Goal: Information Seeking & Learning: Find specific fact

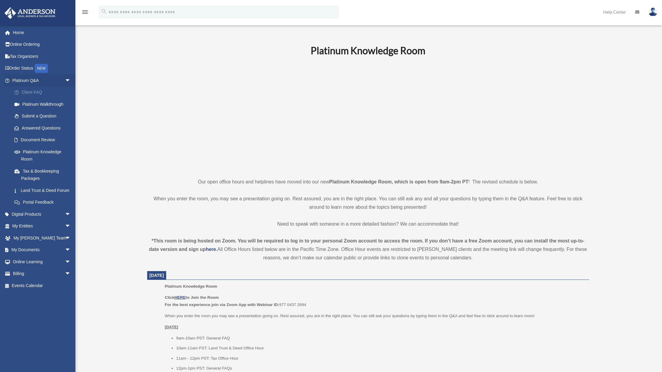
click at [31, 92] on link "Client FAQ" at bounding box center [43, 93] width 71 height 12
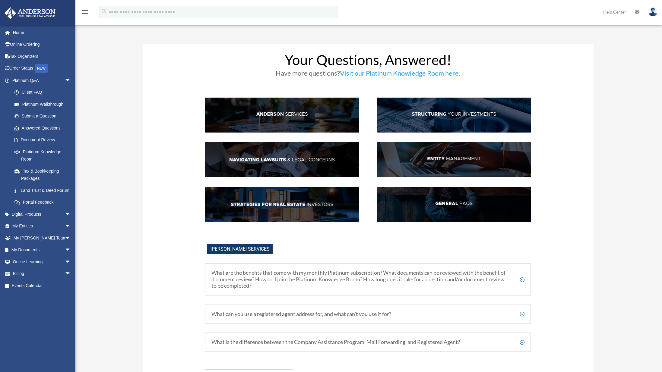
click at [33, 119] on link "Submit a Question" at bounding box center [43, 116] width 71 height 12
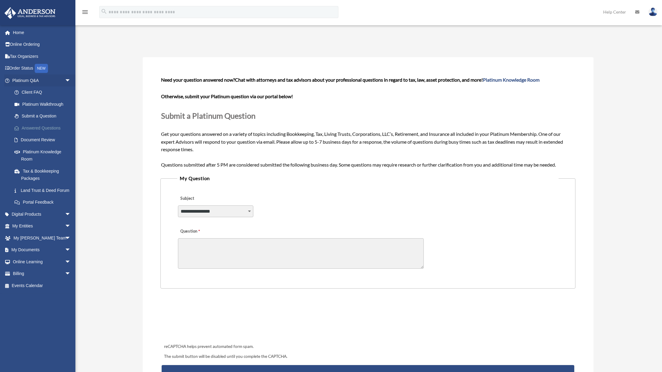
click at [40, 125] on link "Answered Questions" at bounding box center [43, 128] width 71 height 12
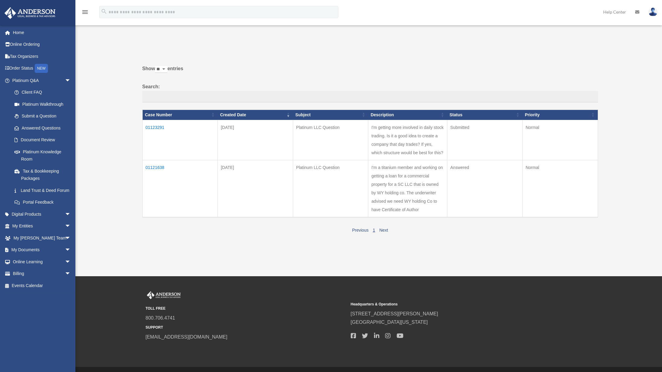
click at [156, 166] on td "01121638" at bounding box center [179, 188] width 75 height 57
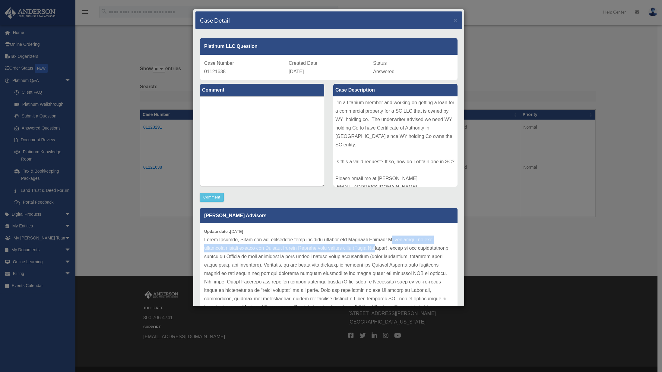
drag, startPoint x: 382, startPoint y: 239, endPoint x: 389, endPoint y: 245, distance: 10.1
click at [389, 245] on p at bounding box center [328, 350] width 249 height 228
click at [320, 266] on p at bounding box center [328, 350] width 249 height 228
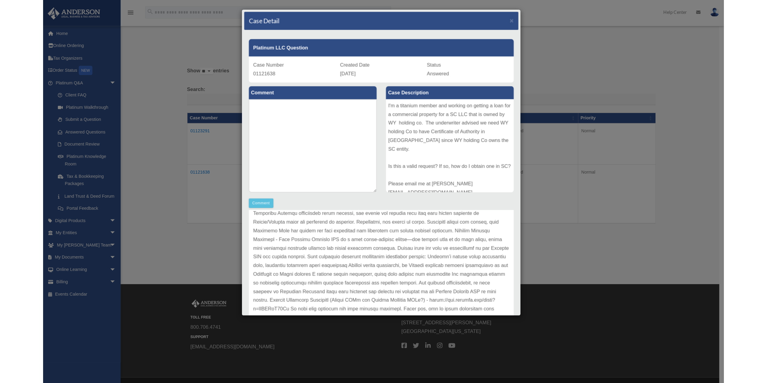
scroll to position [152, 0]
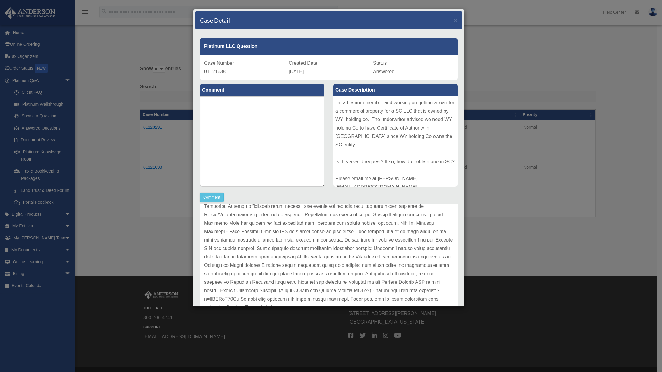
click at [101, 245] on div "Case Detail × Platinum LLC Question Case Number 01121638 Created Date [DATE] St…" at bounding box center [331, 186] width 662 height 372
